Goal: Task Accomplishment & Management: Use online tool/utility

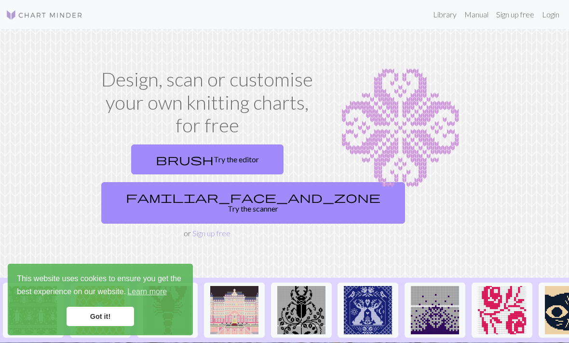
click at [235, 163] on link "brush Try the editor" at bounding box center [207, 159] width 152 height 30
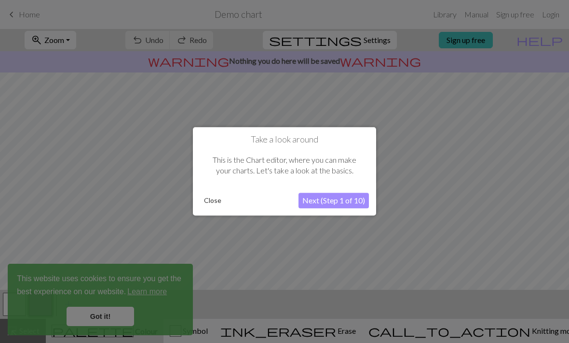
click at [216, 202] on button "Close" at bounding box center [212, 200] width 25 height 14
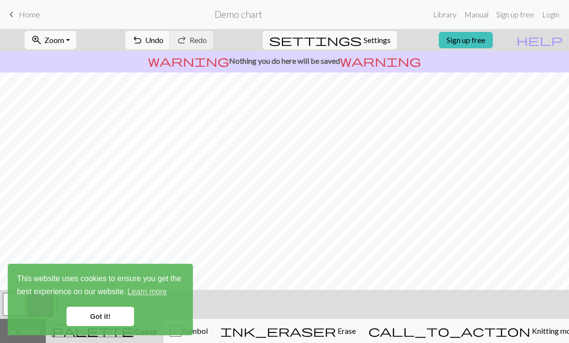
click at [125, 316] on link "Got it!" at bounding box center [101, 315] width 68 height 19
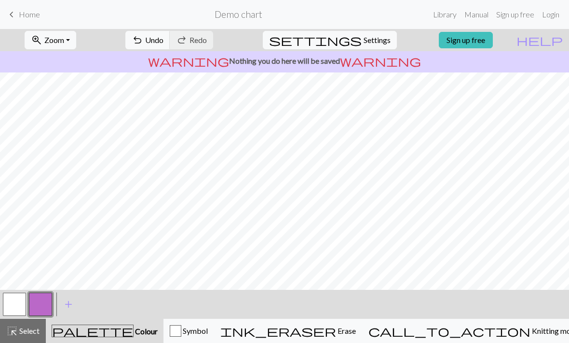
click at [362, 322] on button "ink_eraser Erase Erase" at bounding box center [288, 330] width 148 height 24
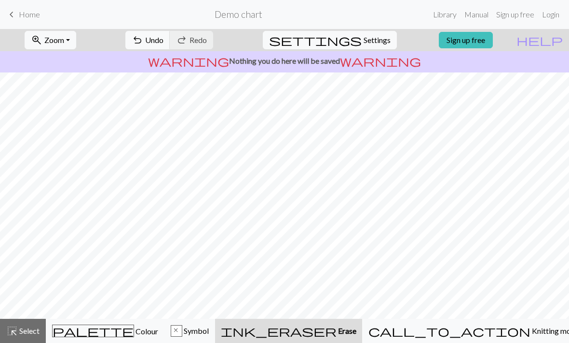
click at [132, 328] on div "palette Colour Colour" at bounding box center [105, 330] width 106 height 13
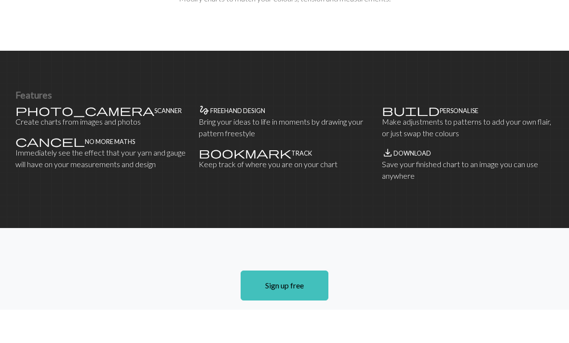
scroll to position [545, 0]
type input "'"
click at [301, 303] on link "Sign up free" at bounding box center [285, 318] width 88 height 30
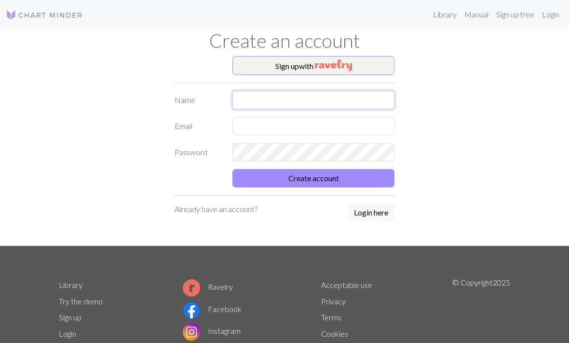
click at [357, 91] on input "text" at bounding box center [314, 100] width 162 height 18
type input "Razan"
click at [365, 125] on input "text" at bounding box center [314, 126] width 162 height 18
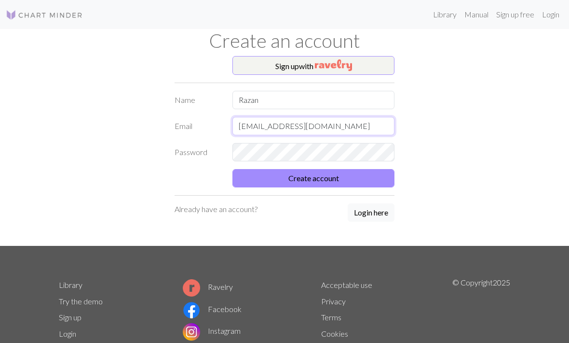
type input "razanalshihry0@gmail.com"
click at [375, 175] on button "Create account" at bounding box center [314, 178] width 162 height 18
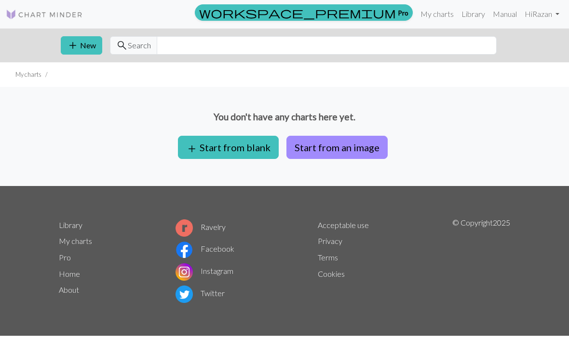
click at [242, 151] on button "add Start from blank" at bounding box center [228, 147] width 101 height 23
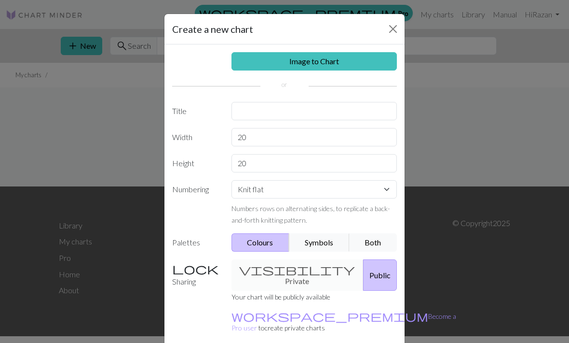
click at [303, 269] on div "visibility Private Public" at bounding box center [315, 274] width 178 height 31
click at [312, 269] on div "visibility Private Public" at bounding box center [315, 274] width 178 height 31
click at [288, 267] on div "visibility Private Public" at bounding box center [315, 274] width 178 height 31
click at [291, 271] on div "visibility Private Public" at bounding box center [315, 274] width 178 height 31
click at [288, 266] on div "visibility Private Public" at bounding box center [315, 274] width 178 height 31
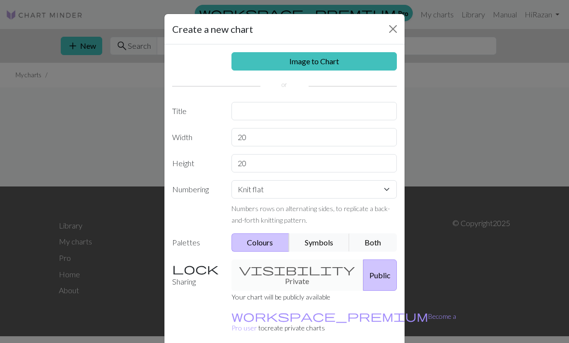
click at [281, 269] on div "visibility Private Public" at bounding box center [315, 274] width 178 height 31
click at [357, 107] on input "text" at bounding box center [315, 111] width 166 height 18
type input "Heart"
click at [362, 55] on link "Image to Chart" at bounding box center [315, 61] width 166 height 18
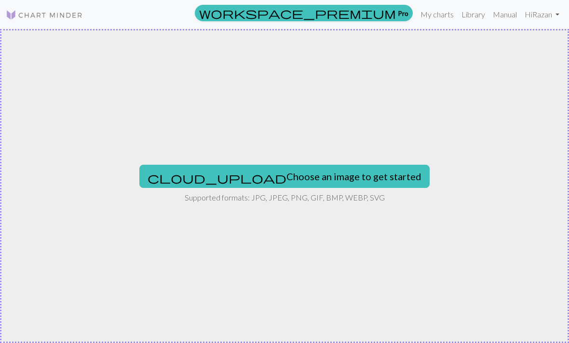
click at [329, 171] on button "cloud_upload Choose an image to get started" at bounding box center [284, 176] width 290 height 23
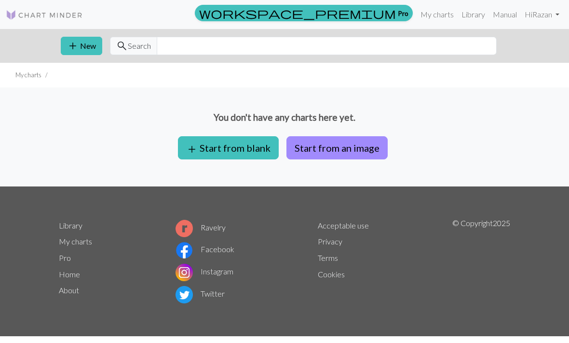
click at [208, 147] on button "add Start from blank" at bounding box center [228, 147] width 101 height 23
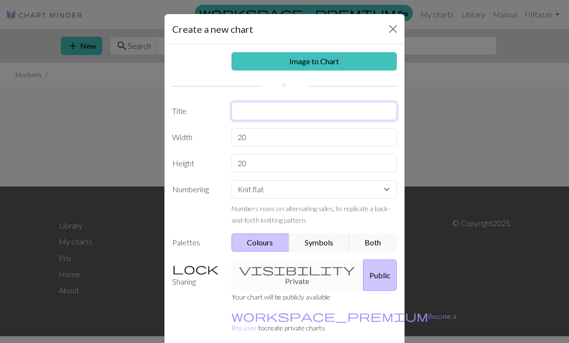
click at [240, 113] on input "text" at bounding box center [315, 111] width 166 height 18
type input "Heart"
click at [391, 298] on div "Sharing visibility Private Public Your chart will be publicly available workspa…" at bounding box center [284, 300] width 236 height 82
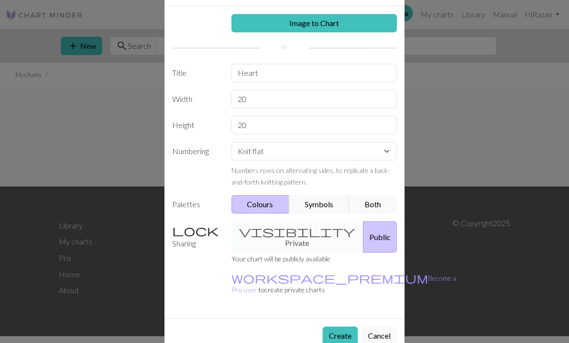
scroll to position [38, 0]
click at [336, 326] on button "Create" at bounding box center [340, 335] width 35 height 18
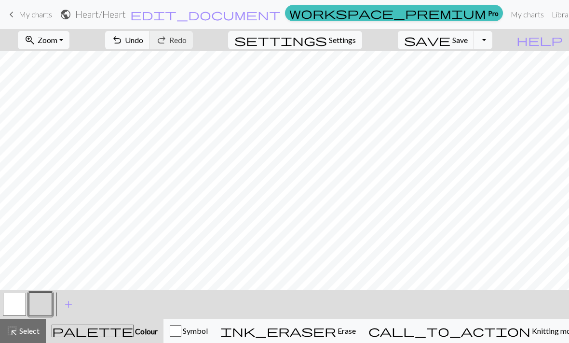
click at [356, 44] on span "Settings" at bounding box center [342, 40] width 27 height 12
select select "aran"
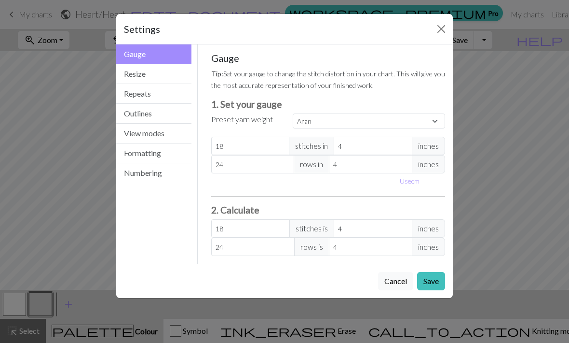
click at [173, 69] on button "Resize" at bounding box center [153, 74] width 75 height 20
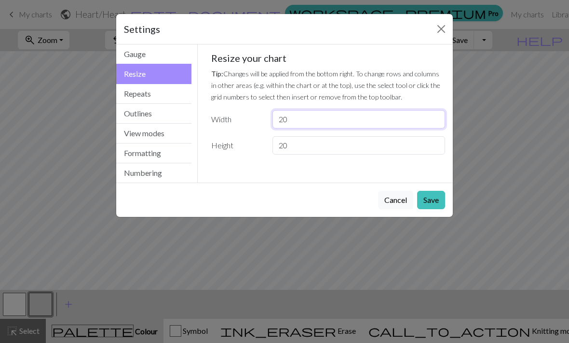
click at [323, 128] on input "20" at bounding box center [359, 119] width 173 height 18
click at [333, 124] on input "20" at bounding box center [359, 119] width 173 height 18
click at [331, 124] on input "20" at bounding box center [359, 119] width 173 height 18
type input "100"
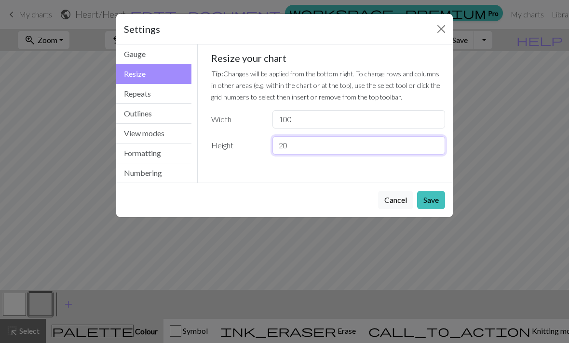
click at [344, 140] on input "20" at bounding box center [359, 145] width 173 height 18
type input "2"
type input "100"
click at [374, 200] on div "Cancel Save" at bounding box center [284, 199] width 337 height 34
click at [433, 196] on button "Save" at bounding box center [431, 200] width 28 height 18
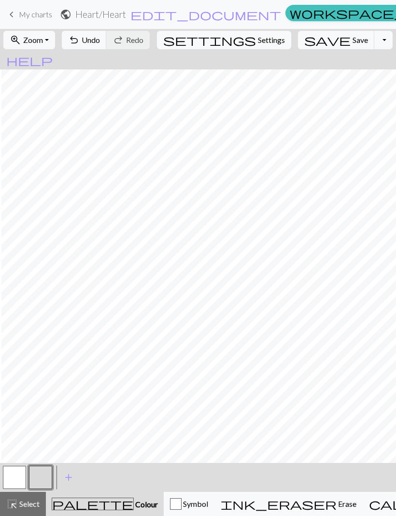
scroll to position [0, 118]
click at [258, 40] on span "Settings" at bounding box center [271, 40] width 27 height 12
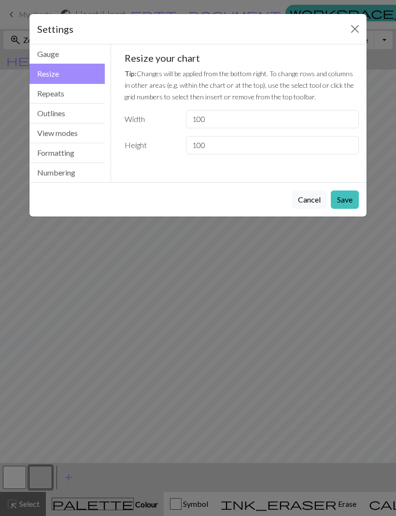
click at [47, 49] on button "Gauge" at bounding box center [66, 54] width 75 height 20
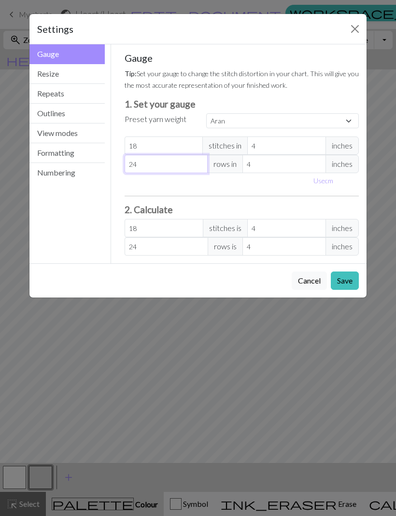
click at [151, 165] on input "24" at bounding box center [165, 164] width 83 height 18
type input "2"
type input "0"
type input "2"
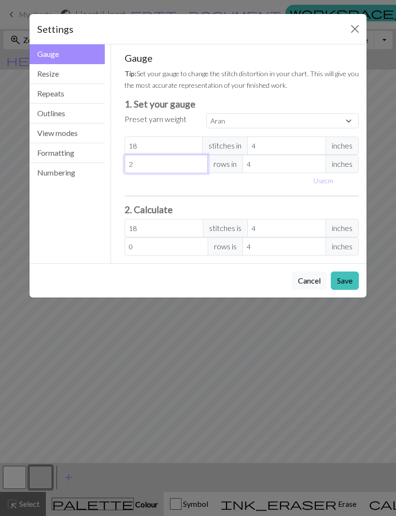
type input "2"
type input "20"
click at [349, 283] on button "Save" at bounding box center [344, 281] width 28 height 18
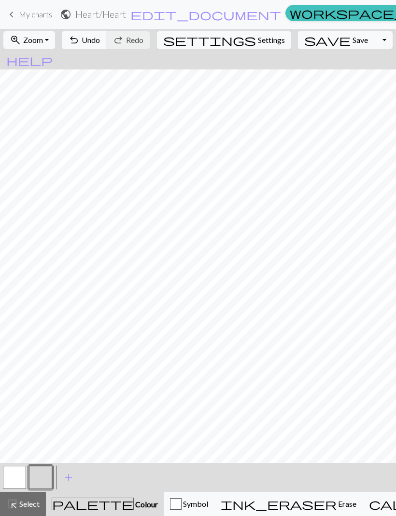
click at [227, 40] on span "settings" at bounding box center [209, 40] width 93 height 14
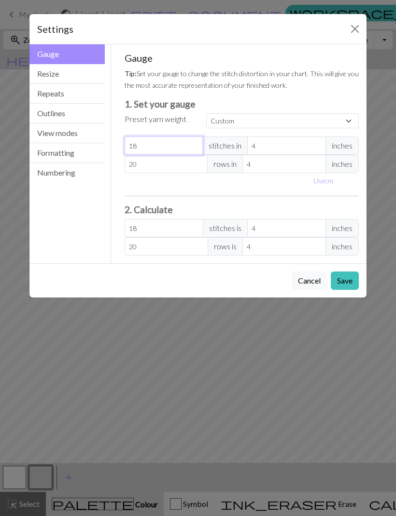
click at [179, 151] on input "18" at bounding box center [163, 146] width 79 height 18
type input "1"
type input "15"
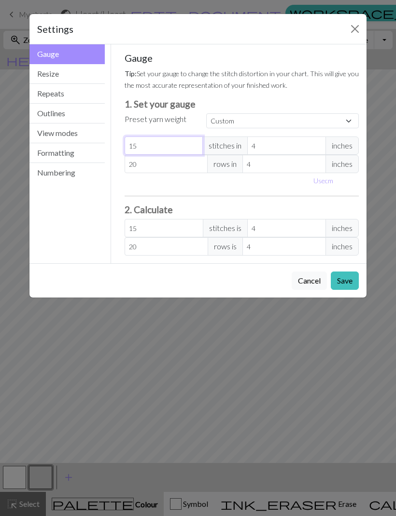
type input "15"
click at [295, 195] on div "Gauge Tip: Set your gauge to change the stitch distortion in your chart. This w…" at bounding box center [241, 154] width 234 height 204
click at [349, 281] on button "Save" at bounding box center [344, 281] width 28 height 18
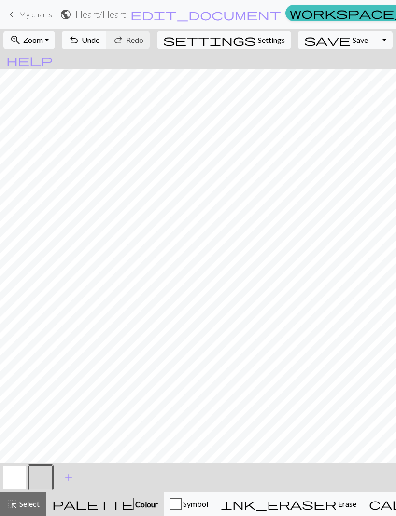
click at [247, 47] on button "settings Settings" at bounding box center [224, 40] width 134 height 18
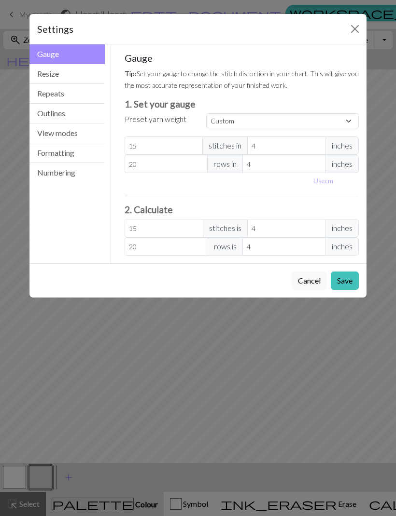
click at [91, 95] on button "Repeats" at bounding box center [66, 94] width 75 height 20
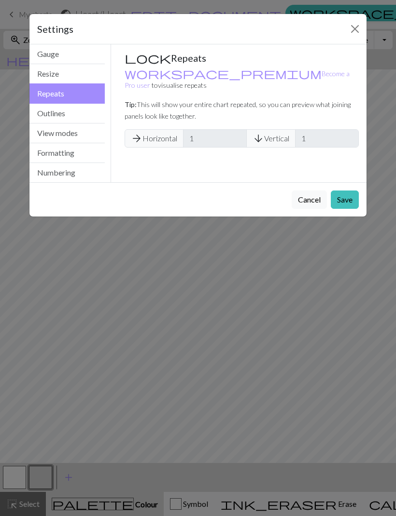
click at [93, 123] on button "Outlines" at bounding box center [66, 114] width 75 height 20
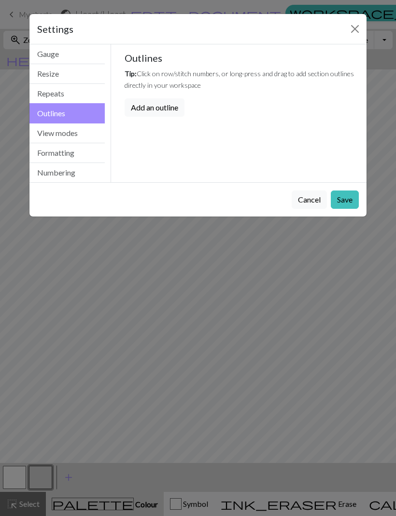
click at [87, 141] on button "View modes" at bounding box center [66, 134] width 75 height 20
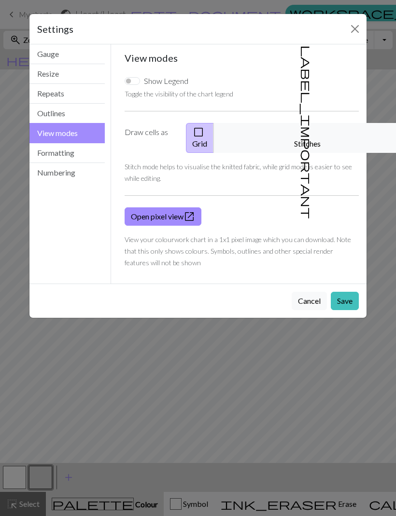
click at [91, 153] on button "Formatting" at bounding box center [66, 153] width 75 height 20
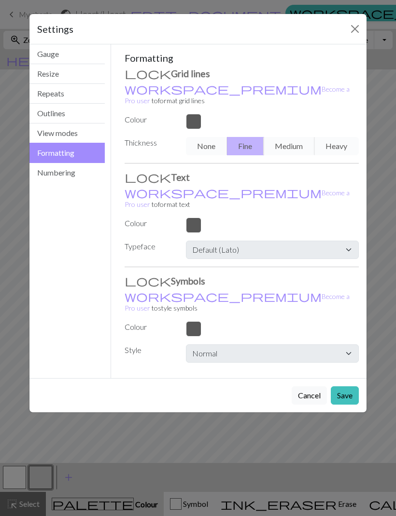
click at [73, 180] on button "Numbering" at bounding box center [66, 172] width 75 height 19
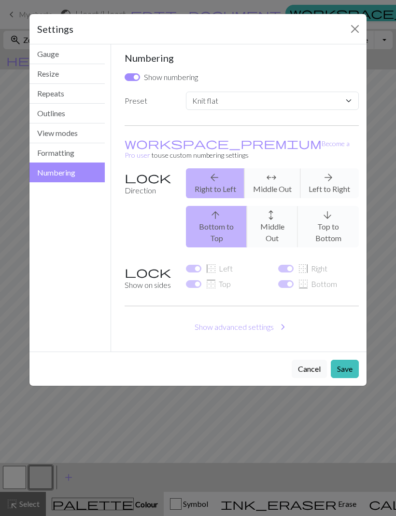
click at [81, 74] on button "Resize" at bounding box center [66, 74] width 75 height 20
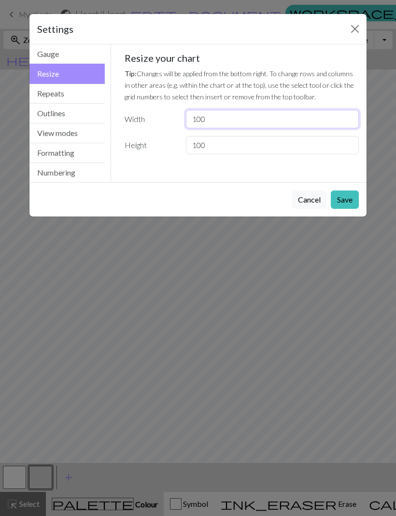
click at [227, 121] on input "100" at bounding box center [272, 119] width 173 height 18
click at [207, 125] on input "100" at bounding box center [272, 119] width 173 height 18
type input "90"
click at [212, 151] on input "100" at bounding box center [272, 145] width 173 height 18
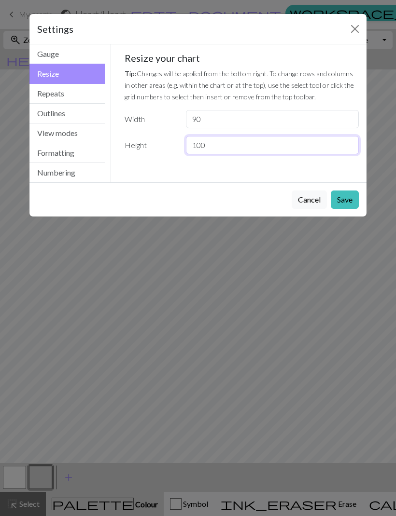
click at [211, 151] on input "100" at bounding box center [272, 145] width 173 height 18
click at [205, 145] on input "100" at bounding box center [272, 145] width 173 height 18
click at [205, 144] on input "100" at bounding box center [272, 145] width 173 height 18
click at [202, 151] on input "100" at bounding box center [272, 145] width 173 height 18
type input "90"
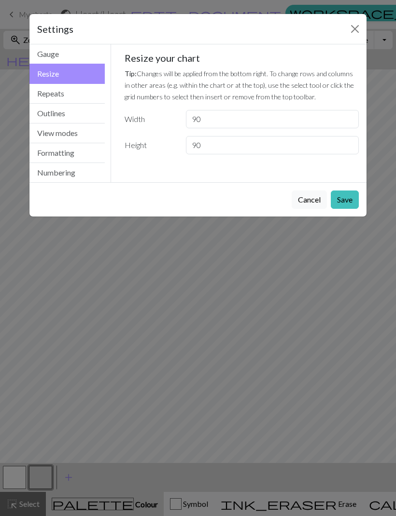
click at [345, 196] on button "Save" at bounding box center [344, 200] width 28 height 18
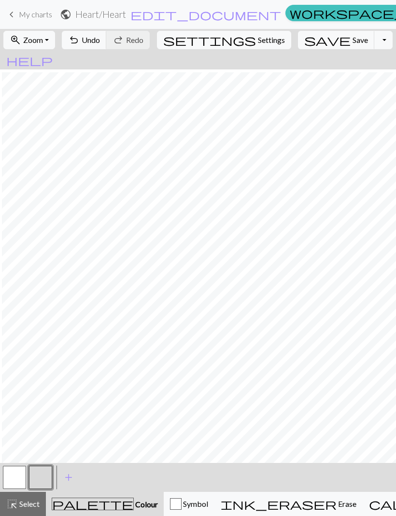
scroll to position [69, 80]
click at [258, 43] on span "Settings" at bounding box center [271, 40] width 27 height 12
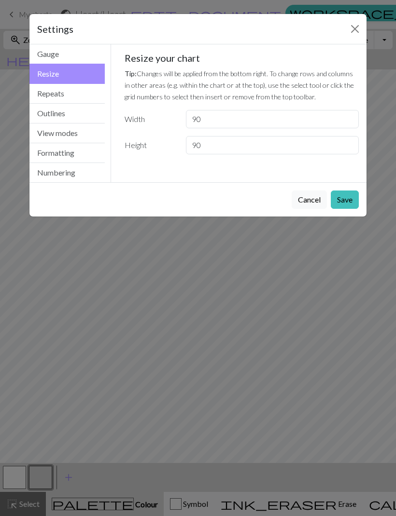
click at [49, 57] on button "Gauge" at bounding box center [66, 54] width 75 height 20
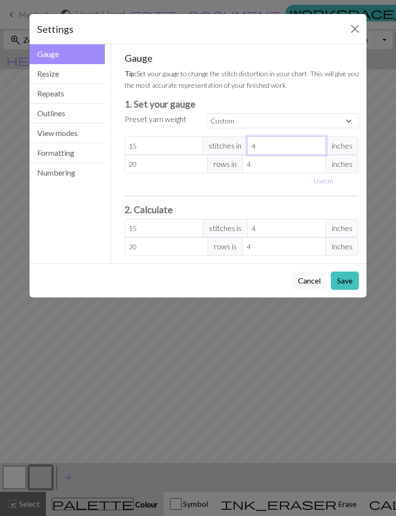
click at [299, 147] on input "4" at bounding box center [286, 146] width 79 height 18
type input "2"
type input "30"
type input "2"
click at [307, 165] on input "4" at bounding box center [283, 164] width 83 height 18
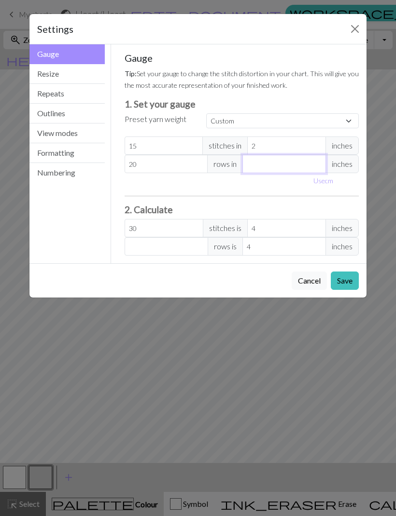
type input "2"
type input "40"
type input "2"
click at [335, 198] on div "Gauge Tip: Set your gauge to change the stitch distortion in your chart. This w…" at bounding box center [241, 154] width 234 height 204
click at [349, 280] on button "Save" at bounding box center [344, 281] width 28 height 18
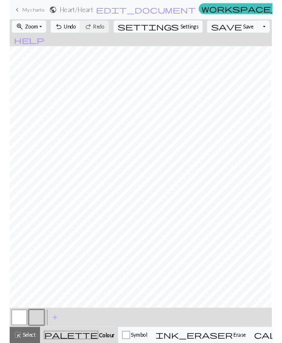
scroll to position [0, 78]
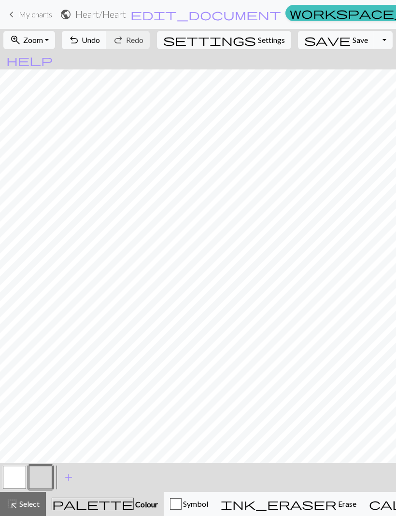
click at [258, 44] on span "Settings" at bounding box center [271, 40] width 27 height 12
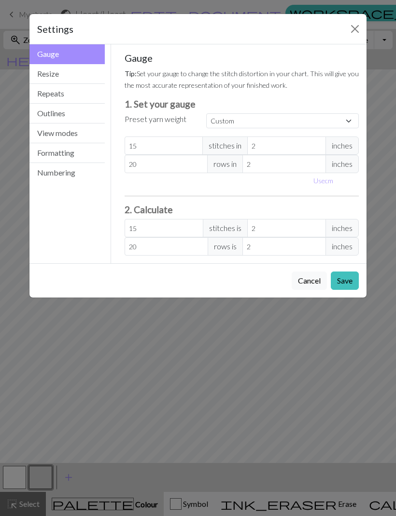
click at [232, 100] on h3 "1. Set your gauge" at bounding box center [241, 103] width 234 height 11
click at [148, 139] on input "15" at bounding box center [163, 146] width 79 height 18
type input "1"
type input "10"
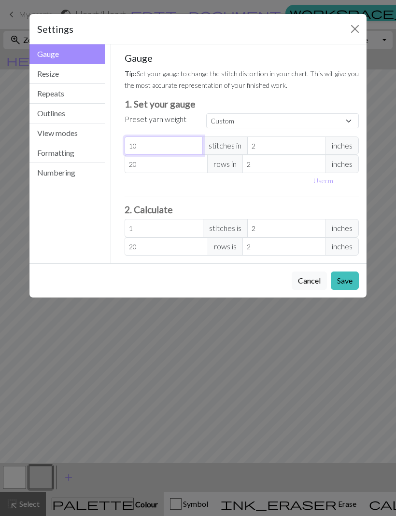
type input "10"
click at [162, 168] on input "20" at bounding box center [165, 164] width 83 height 18
click at [169, 164] on input "20" at bounding box center [165, 164] width 83 height 18
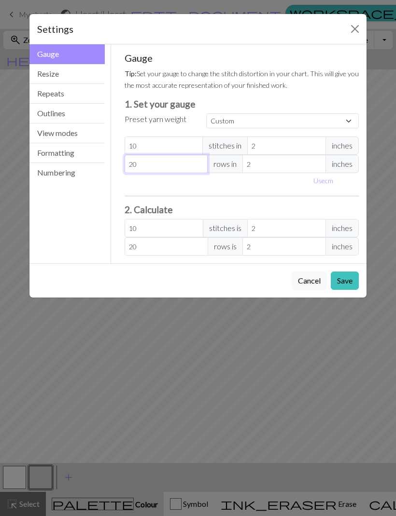
click at [167, 157] on input "20" at bounding box center [165, 164] width 83 height 18
type input "1"
type input "15"
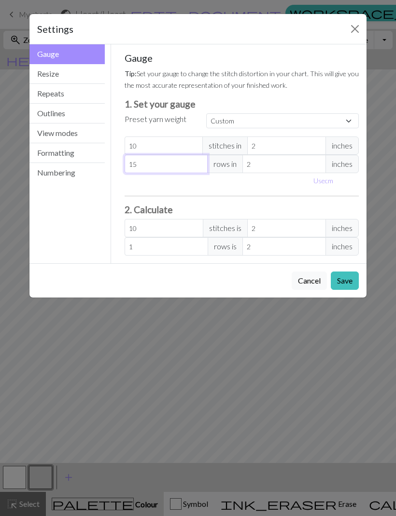
type input "15"
click at [315, 196] on hr at bounding box center [241, 196] width 234 height 0
click at [350, 282] on button "Save" at bounding box center [344, 281] width 28 height 18
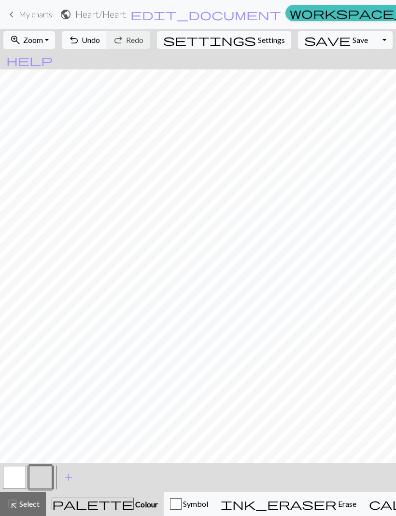
click at [19, 342] on button "button" at bounding box center [14, 477] width 23 height 23
click at [134, 342] on span "Colour" at bounding box center [146, 504] width 24 height 9
click at [89, 342] on div "palette Colour Colour" at bounding box center [105, 504] width 106 height 13
click at [85, 342] on button "palette Colour Colour" at bounding box center [105, 504] width 118 height 24
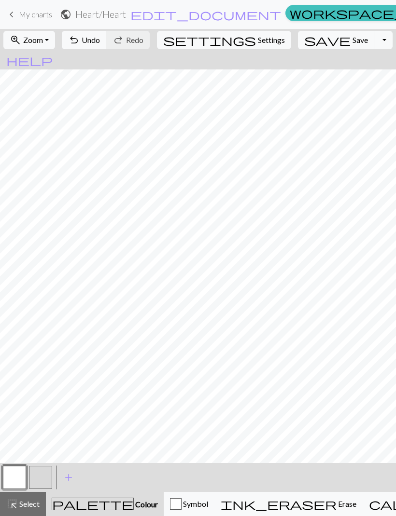
click at [336, 342] on span "Erase" at bounding box center [346, 503] width 20 height 9
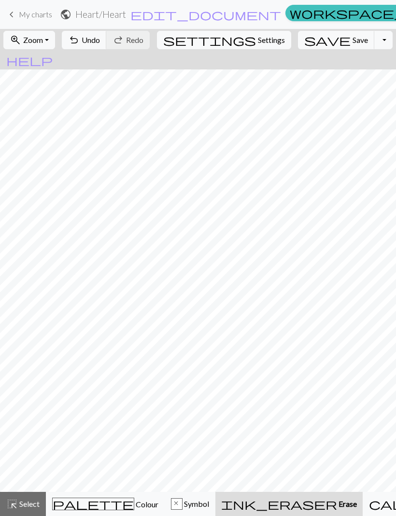
click at [134, 342] on span "Colour" at bounding box center [146, 504] width 24 height 9
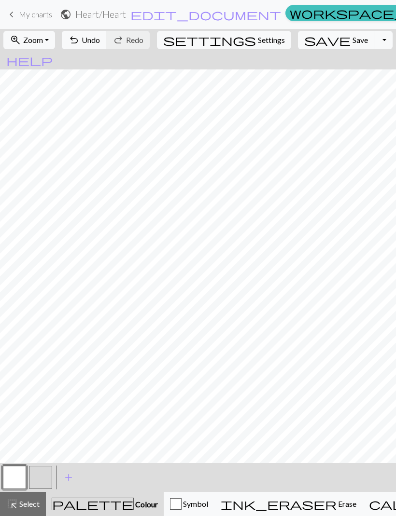
click at [69, 342] on span "add" at bounding box center [69, 478] width 12 height 14
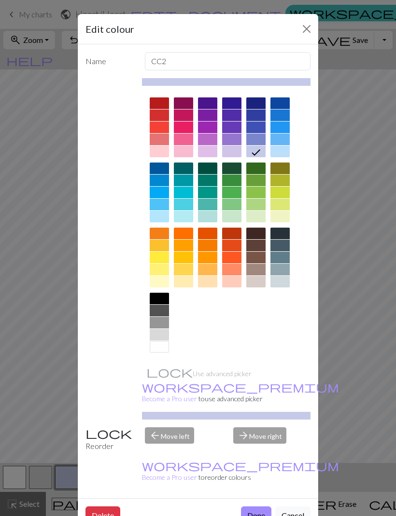
click at [161, 103] on div at bounding box center [159, 103] width 19 height 12
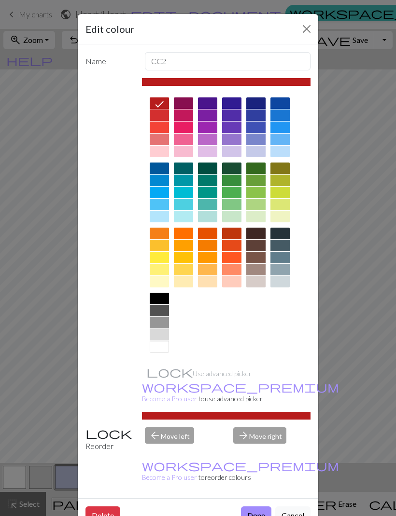
click at [312, 21] on button "Close" at bounding box center [306, 28] width 15 height 15
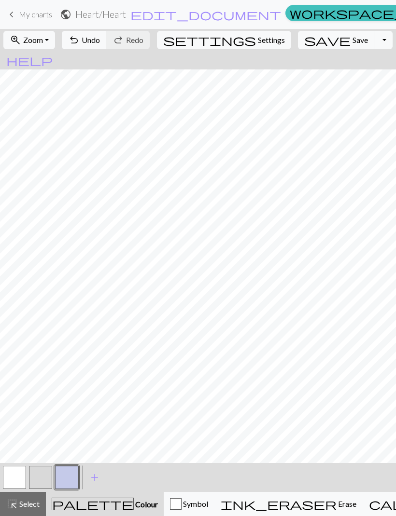
click at [101, 342] on button "add Add a colour" at bounding box center [94, 478] width 24 height 24
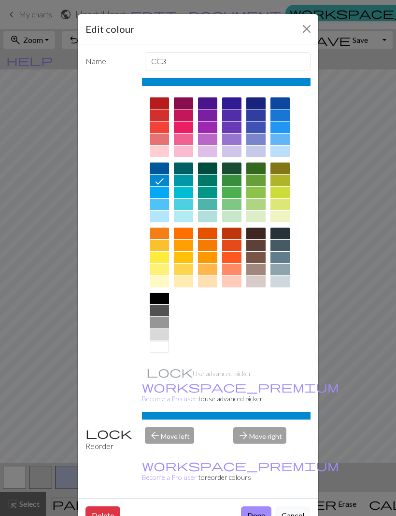
click at [104, 342] on button "Delete" at bounding box center [102, 516] width 35 height 18
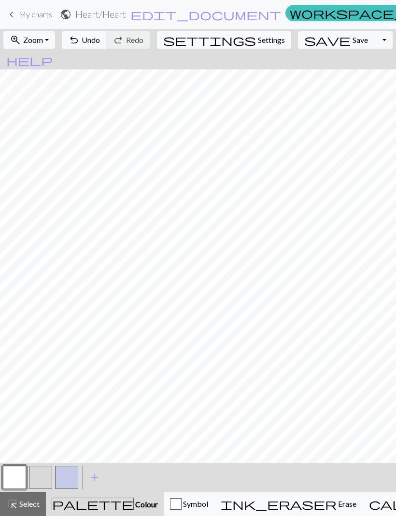
click at [97, 342] on span "add" at bounding box center [95, 478] width 12 height 14
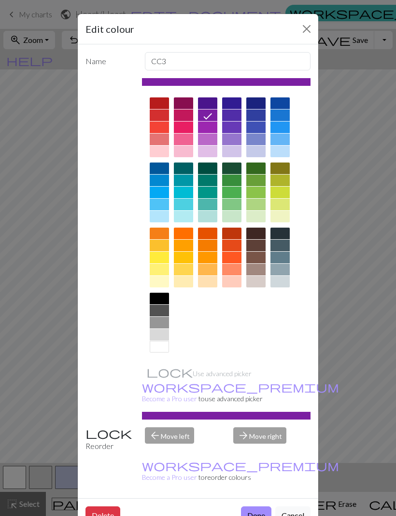
click at [165, 101] on div at bounding box center [159, 103] width 19 height 12
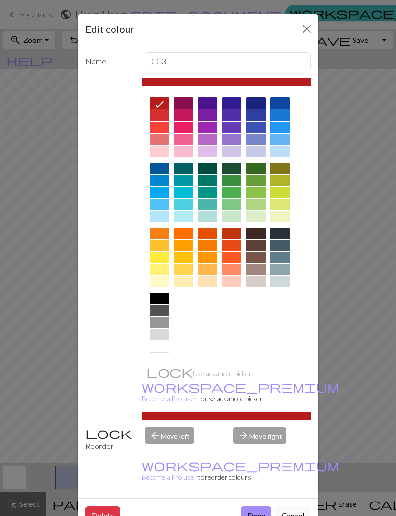
click at [262, 342] on button "Done" at bounding box center [256, 516] width 30 height 18
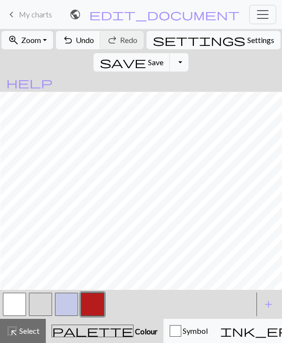
scroll to position [95, 0]
click at [92, 41] on span "Undo" at bounding box center [85, 39] width 18 height 9
click at [86, 43] on span "Undo" at bounding box center [85, 39] width 18 height 9
click at [85, 43] on span "Undo" at bounding box center [85, 39] width 18 height 9
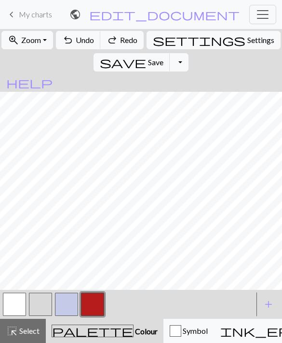
click at [83, 44] on span "Undo" at bounding box center [85, 39] width 18 height 9
click at [82, 44] on span "Undo" at bounding box center [85, 39] width 18 height 9
click at [81, 45] on button "undo Undo Undo" at bounding box center [78, 40] width 45 height 18
click at [81, 44] on button "undo Undo Undo" at bounding box center [78, 40] width 45 height 18
click at [83, 44] on span "Undo" at bounding box center [85, 39] width 18 height 9
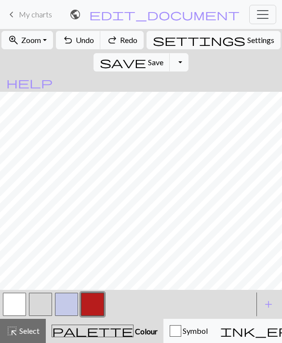
click at [83, 43] on span "Undo" at bounding box center [85, 39] width 18 height 9
click at [81, 47] on button "undo Undo Undo" at bounding box center [78, 40] width 45 height 18
click at [74, 42] on span "undo" at bounding box center [68, 40] width 12 height 14
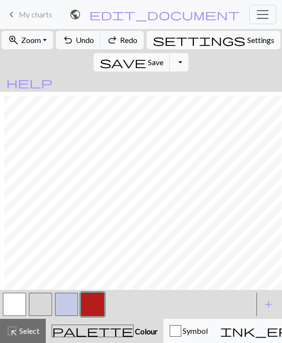
scroll to position [41, 144]
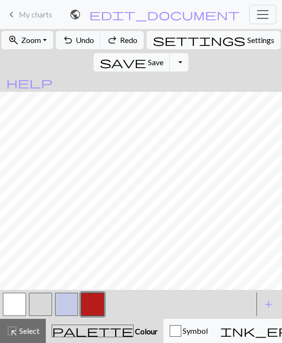
click at [94, 39] on span "Undo" at bounding box center [85, 39] width 18 height 9
click at [92, 41] on span "Undo" at bounding box center [85, 39] width 18 height 9
click at [91, 41] on span "Undo" at bounding box center [85, 39] width 18 height 9
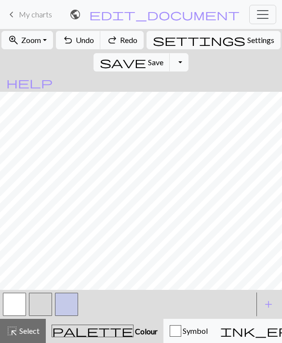
click at [87, 41] on span "Undo" at bounding box center [85, 39] width 18 height 9
click at [88, 40] on span "Undo" at bounding box center [85, 39] width 18 height 9
click at [85, 40] on span "Undo" at bounding box center [85, 39] width 18 height 9
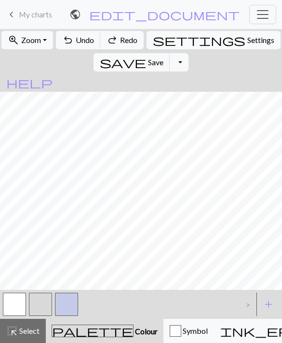
click at [85, 40] on span "Undo" at bounding box center [85, 39] width 18 height 9
click at [82, 42] on span "Undo" at bounding box center [85, 39] width 18 height 9
click at [82, 41] on button "undo Undo Undo" at bounding box center [78, 40] width 45 height 18
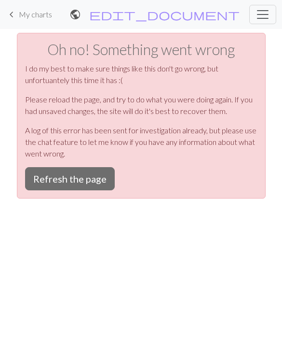
click at [102, 179] on button "Refresh the page" at bounding box center [70, 178] width 90 height 23
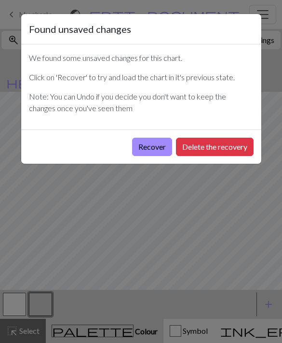
click at [234, 145] on button "Delete the recovery" at bounding box center [215, 146] width 78 height 18
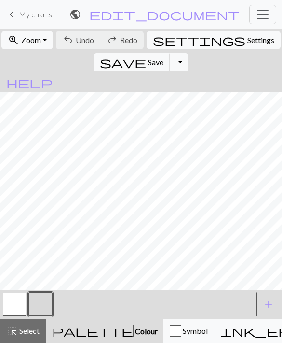
click at [247, 45] on span "Settings" at bounding box center [260, 40] width 27 height 12
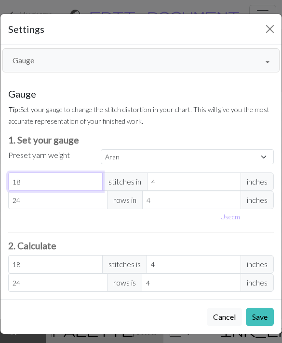
click at [69, 180] on input "18" at bounding box center [55, 181] width 95 height 18
select select "custom"
type input "1"
type input "10"
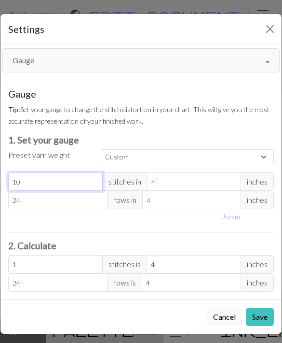
type input "10"
click at [241, 143] on h3 "1. Set your gauge" at bounding box center [141, 139] width 266 height 11
click at [47, 200] on input "24" at bounding box center [57, 200] width 99 height 18
type input "2"
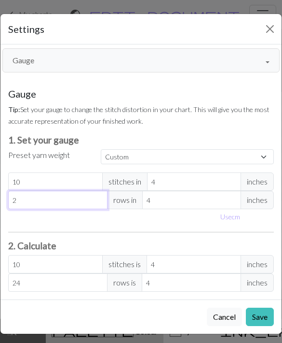
type input "2"
type input "0"
type input "1"
type input "15"
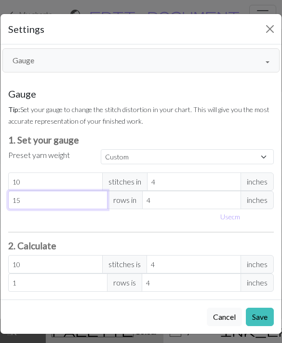
type input "15"
click at [241, 107] on small "Tip: Set your gauge to change the stitch distortion in your chart. This will gi…" at bounding box center [138, 115] width 261 height 20
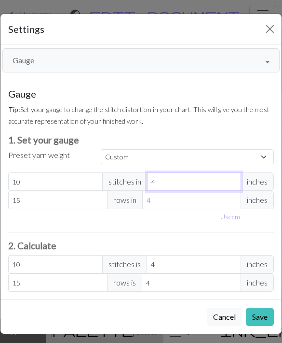
type input "4"
type input "10"
type input "42"
type input "0.95"
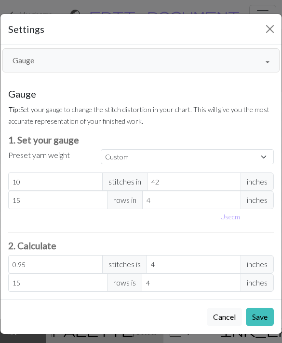
click at [231, 121] on p "Tip: Set your gauge to change the stitch distortion in your chart. This will gi…" at bounding box center [141, 114] width 266 height 23
click at [172, 185] on input "42" at bounding box center [194, 181] width 95 height 18
type input "4"
type input "10"
type input "2"
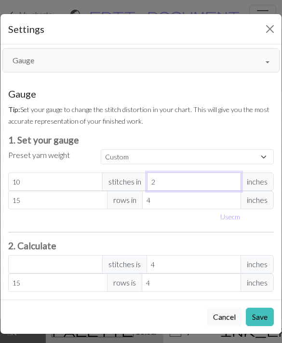
type input "20"
type input "2"
click at [243, 130] on div "Gauge Tip: Set your gauge to change the stitch distortion in your chart. This w…" at bounding box center [141, 190] width 266 height 204
click at [167, 202] on input "4" at bounding box center [191, 200] width 99 height 18
type input "2"
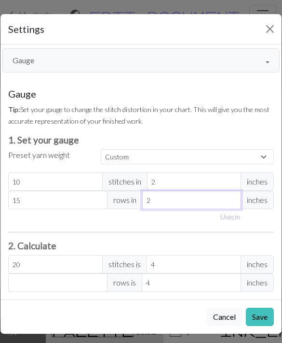
type input "30"
type input "2"
click at [240, 128] on div "Gauge Tip: Set your gauge to change the stitch distortion in your chart. This w…" at bounding box center [141, 190] width 266 height 204
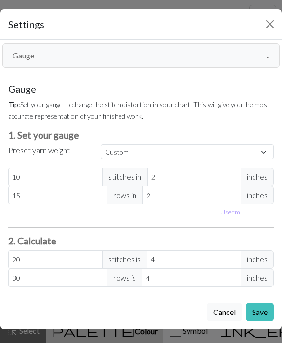
scroll to position [5, 0]
click at [261, 309] on button "Save" at bounding box center [260, 311] width 28 height 18
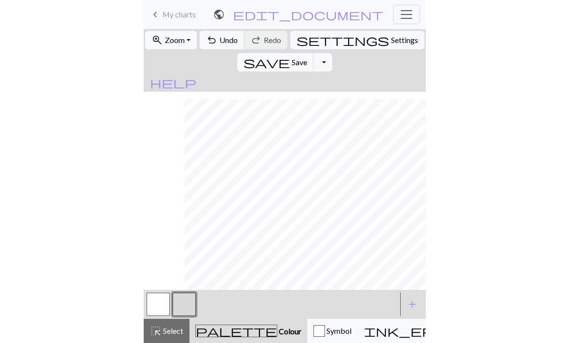
scroll to position [0, 0]
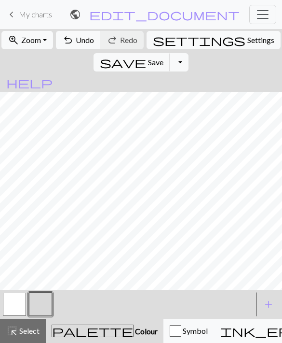
click at [24, 20] on link "keyboard_arrow_left My charts" at bounding box center [29, 14] width 46 height 16
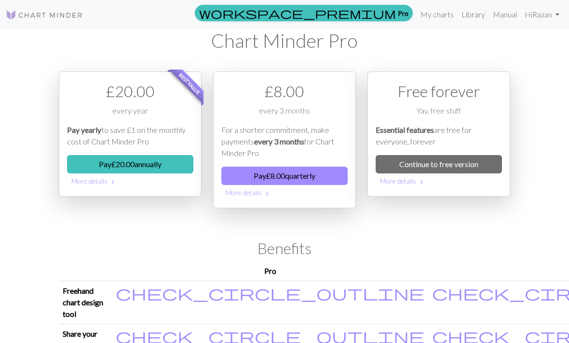
click at [282, 15] on link "Library" at bounding box center [473, 14] width 31 height 19
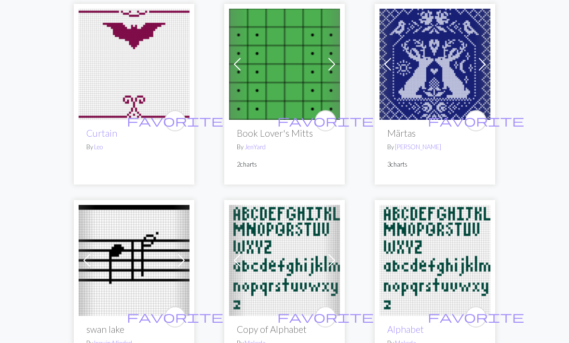
scroll to position [898, 0]
click at [282, 73] on img at bounding box center [435, 64] width 111 height 111
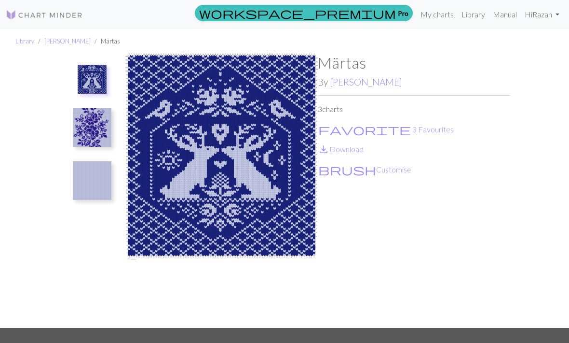
click at [87, 88] on img at bounding box center [92, 79] width 29 height 29
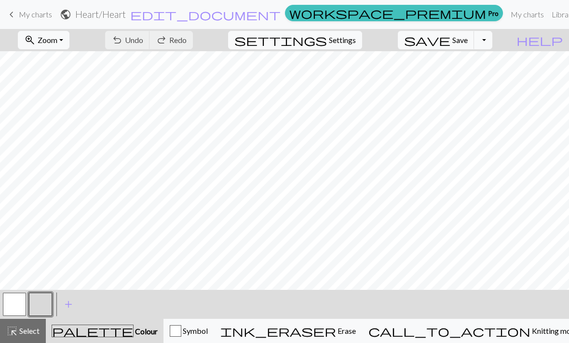
click at [176, 22] on form "public Heart / Heart edit_document Edit settings" at bounding box center [170, 14] width 221 height 19
click at [71, 12] on span "public" at bounding box center [66, 15] width 12 height 14
